Goal: Task Accomplishment & Management: Manage account settings

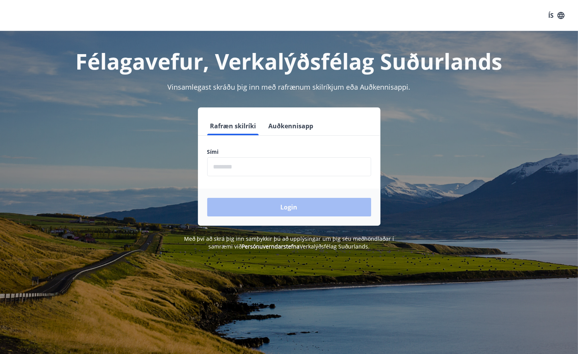
drag, startPoint x: 292, startPoint y: 147, endPoint x: 288, endPoint y: 155, distance: 8.6
click at [289, 152] on form "Rafræn skilríki Auðkennisapp Sími ​ Login" at bounding box center [289, 171] width 182 height 109
click at [285, 160] on input "phone" at bounding box center [289, 166] width 164 height 19
click at [290, 125] on button "Auðkennisapp" at bounding box center [291, 126] width 51 height 19
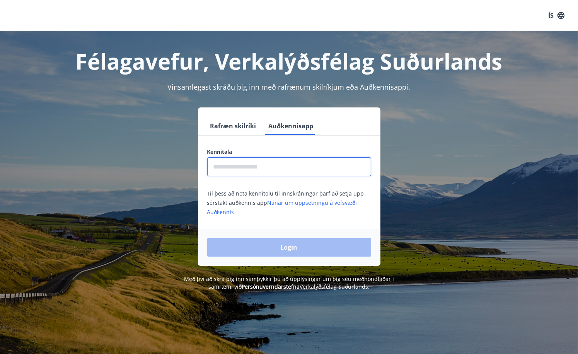
click at [271, 159] on input "text" at bounding box center [289, 166] width 164 height 19
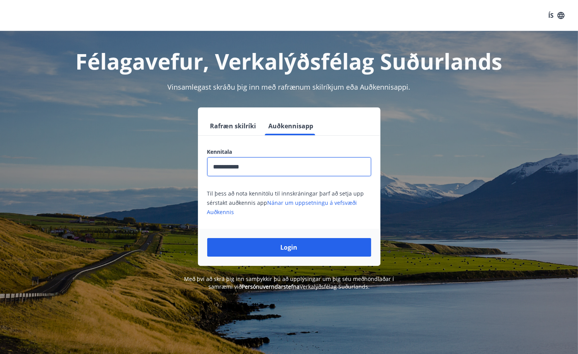
type input "**********"
click at [207, 238] on button "Login" at bounding box center [289, 247] width 164 height 19
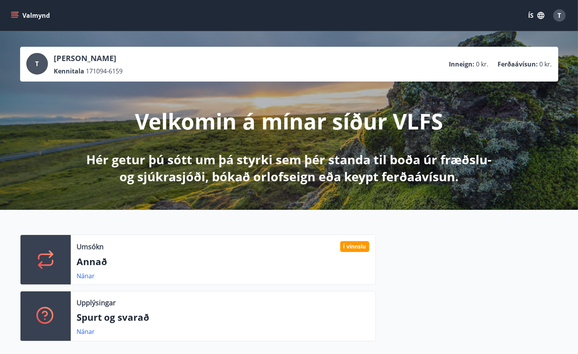
click at [532, 19] on button "ÍS" at bounding box center [536, 16] width 25 height 14
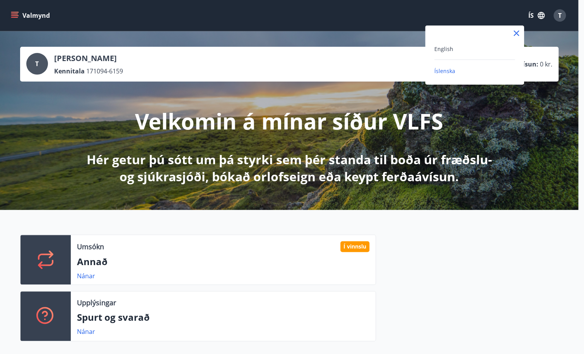
click at [490, 52] on div "English" at bounding box center [474, 48] width 80 height 9
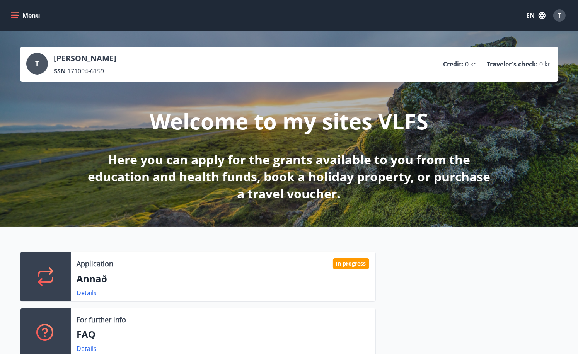
click at [558, 15] on span "T" at bounding box center [559, 15] width 3 height 9
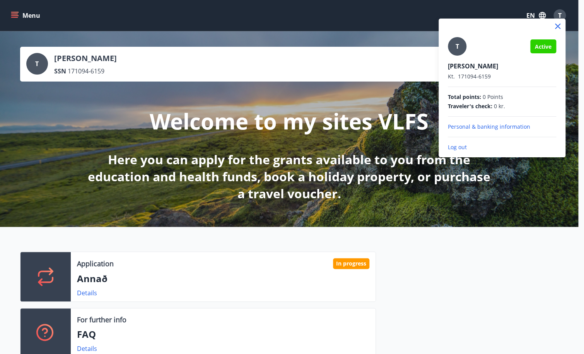
click at [458, 144] on p "Log out" at bounding box center [502, 147] width 108 height 8
